Goal: Navigation & Orientation: Find specific page/section

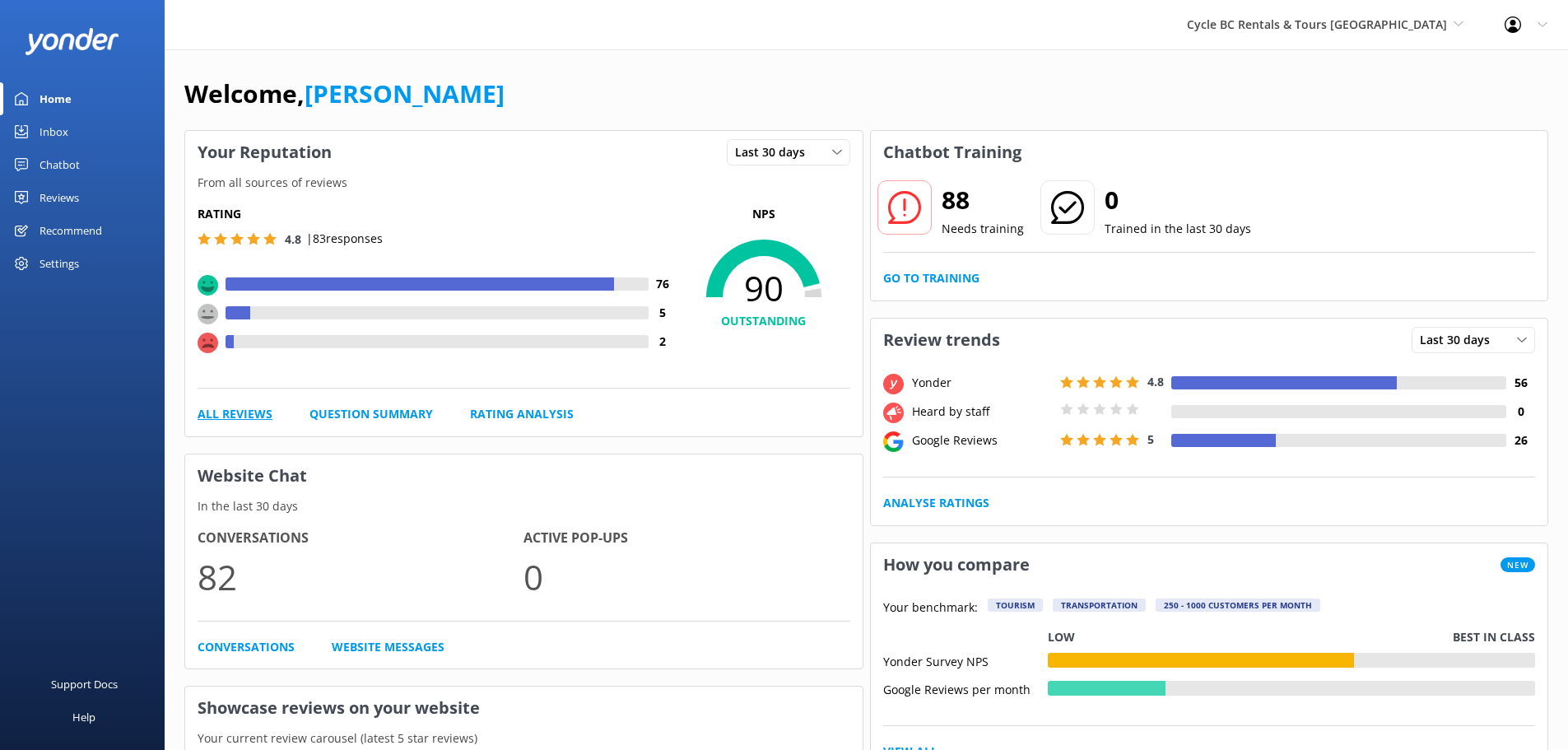
click at [244, 420] on link "All Reviews" at bounding box center [235, 413] width 75 height 18
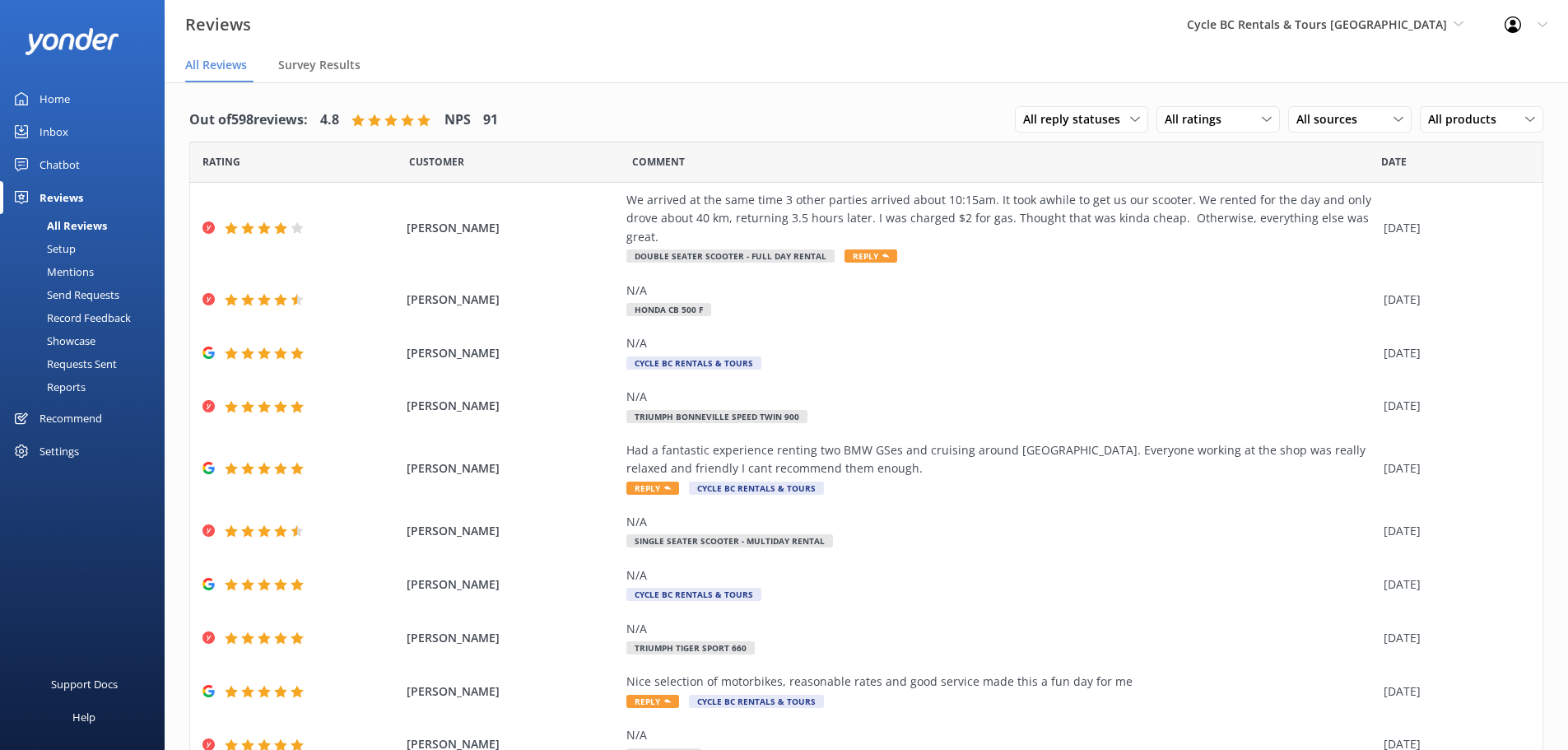
click at [64, 100] on div "Home" at bounding box center [54, 99] width 30 height 33
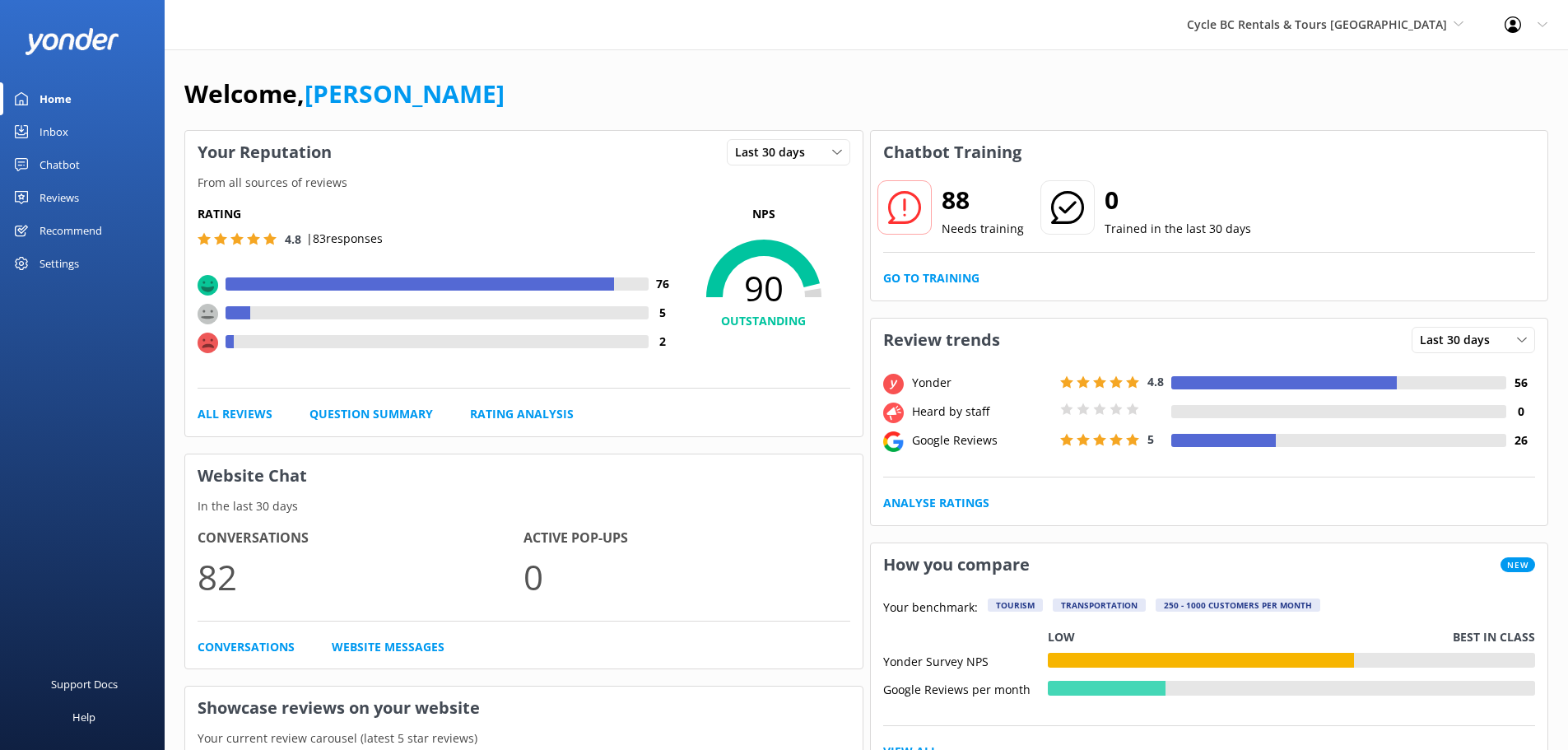
click at [940, 413] on div "Heard by staff" at bounding box center [982, 411] width 148 height 18
